Goal: Information Seeking & Learning: Learn about a topic

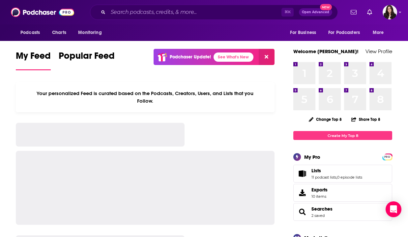
click at [163, 7] on div "⌘ K Open Advanced New" at bounding box center [214, 12] width 248 height 15
click at [165, 12] on input "Search podcasts, credits, & more..." at bounding box center [194, 12] width 173 height 11
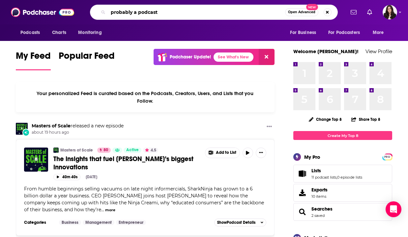
type input "probably a podcast"
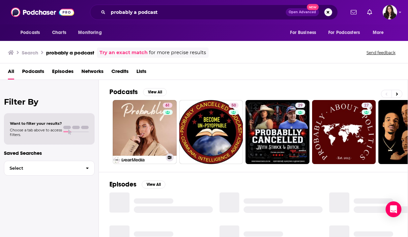
click at [139, 117] on link "61 Probably a Podcast" at bounding box center [145, 132] width 64 height 64
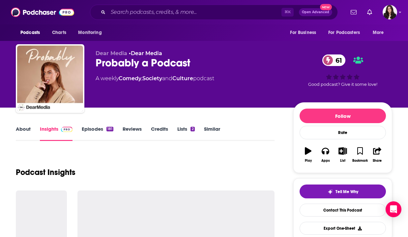
click at [17, 127] on link "About" at bounding box center [23, 133] width 15 height 15
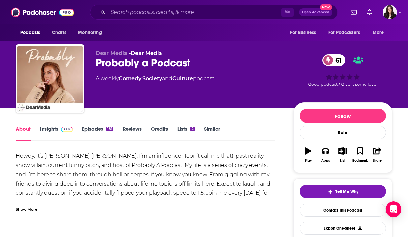
click at [33, 210] on div "Show More" at bounding box center [26, 208] width 21 height 6
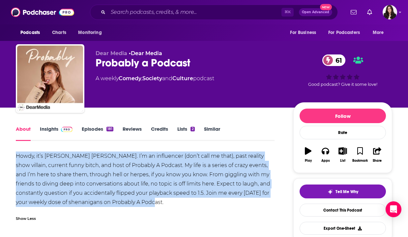
drag, startPoint x: 6, startPoint y: 155, endPoint x: 191, endPoint y: 201, distance: 190.4
copy div "Howdy, it’s [PERSON_NAME] [PERSON_NAME]. I’m an influencer (don’t call me that)…"
